Goal: Task Accomplishment & Management: Complete application form

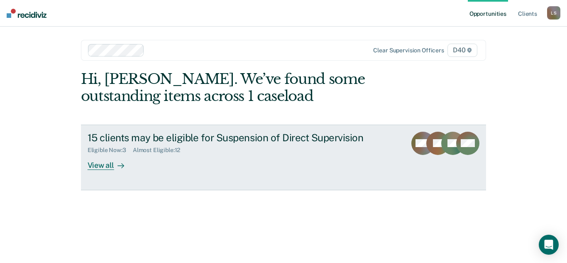
click at [122, 169] on div at bounding box center [119, 165] width 10 height 10
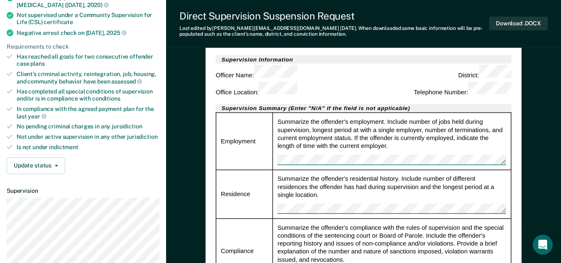
scroll to position [125, 0]
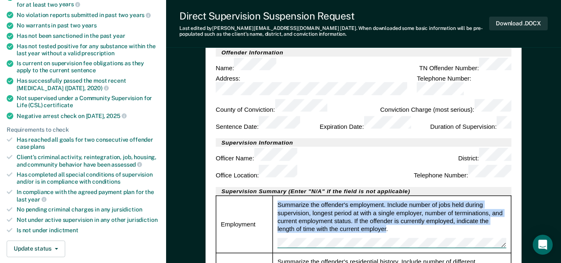
drag, startPoint x: 387, startPoint y: 189, endPoint x: 264, endPoint y: 167, distance: 124.7
click at [264, 196] on tr "Employment Summarize the offender's employment. Include number of jobs held dur…" at bounding box center [363, 224] width 295 height 57
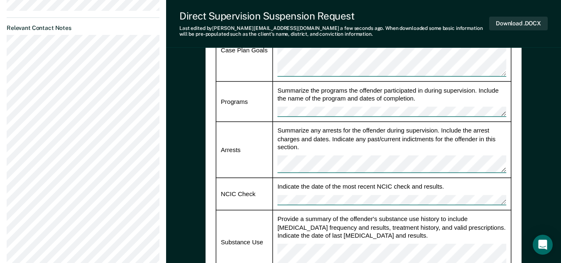
scroll to position [759, 0]
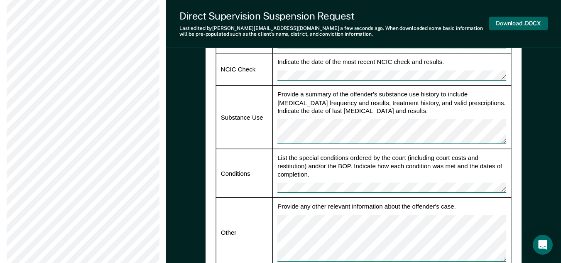
click at [522, 24] on button "Download .DOCX" at bounding box center [518, 24] width 59 height 14
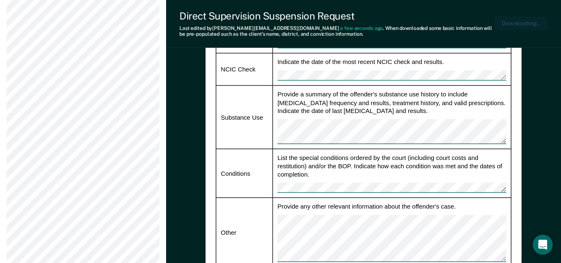
type textarea "x"
